Goal: Entertainment & Leisure: Consume media (video, audio)

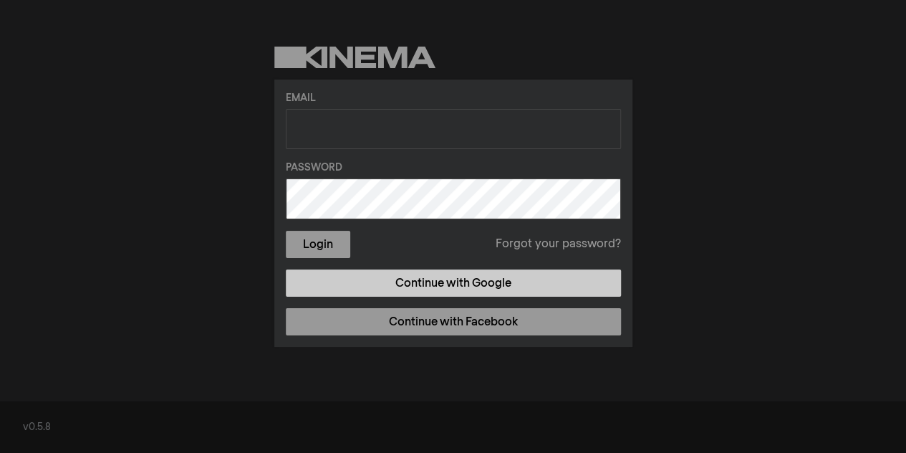
click at [378, 280] on link "Continue with Google" at bounding box center [453, 282] width 335 height 27
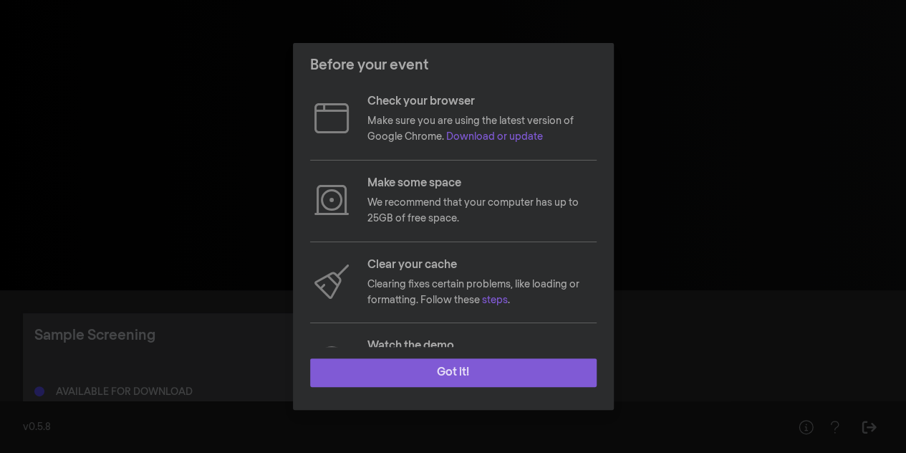
click at [505, 370] on button "Got it!" at bounding box center [453, 372] width 286 height 29
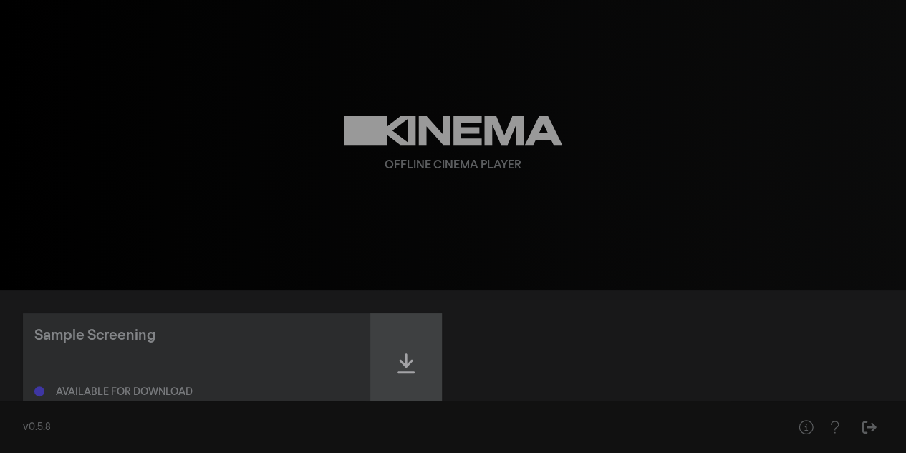
click at [401, 362] on icon at bounding box center [406, 363] width 17 height 20
click at [403, 360] on icon at bounding box center [406, 363] width 17 height 23
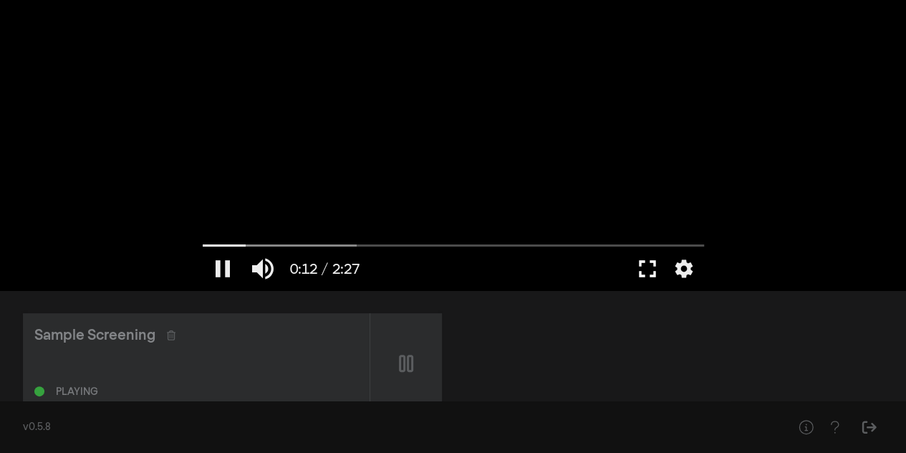
drag, startPoint x: 570, startPoint y: 226, endPoint x: 645, endPoint y: 267, distance: 84.9
click at [645, 267] on div "pause 0:12 / 2:27 volume_up fullscreen settings closed_caption Captions Off set…" at bounding box center [454, 145] width 516 height 290
click at [645, 267] on button "fullscreen" at bounding box center [647, 268] width 40 height 43
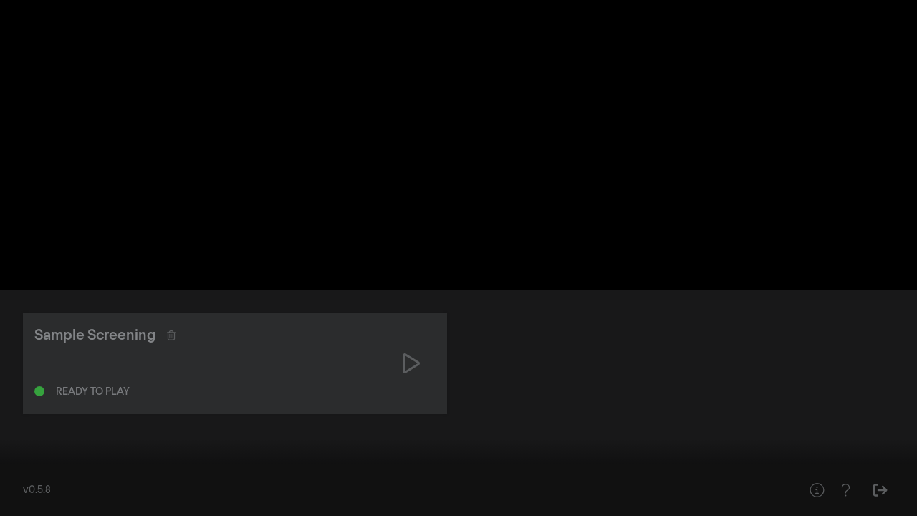
click at [24, 452] on button "play_arrow" at bounding box center [27, 494] width 40 height 43
click at [433, 452] on input "Seek" at bounding box center [458, 470] width 902 height 9
click at [749, 452] on input "Seek" at bounding box center [458, 470] width 902 height 9
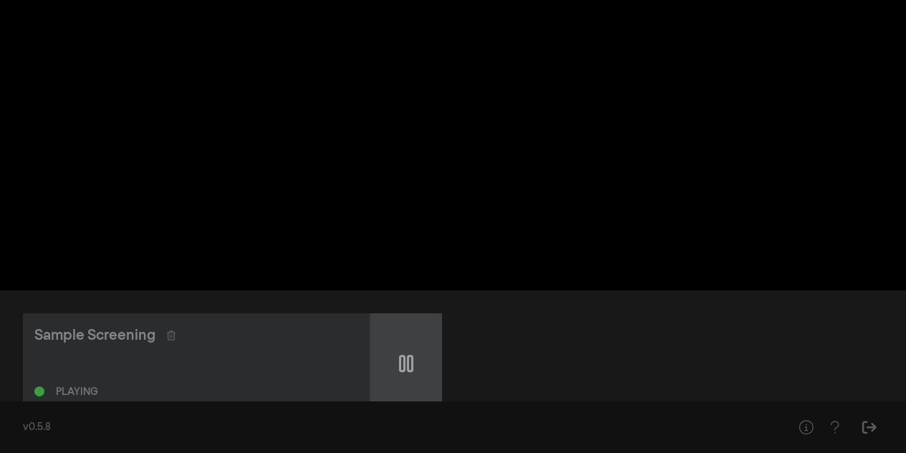
click at [403, 359] on icon at bounding box center [406, 363] width 14 height 17
type input "130.270142"
